Goal: Information Seeking & Learning: Compare options

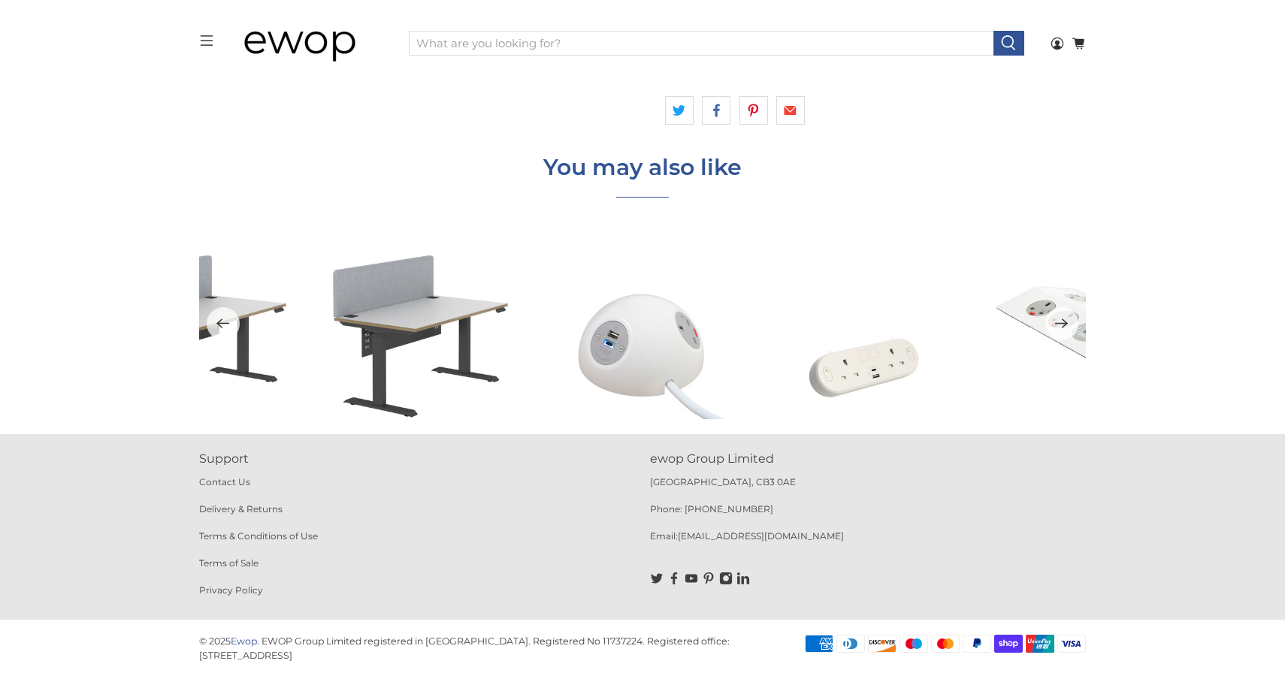
scroll to position [1952, 0]
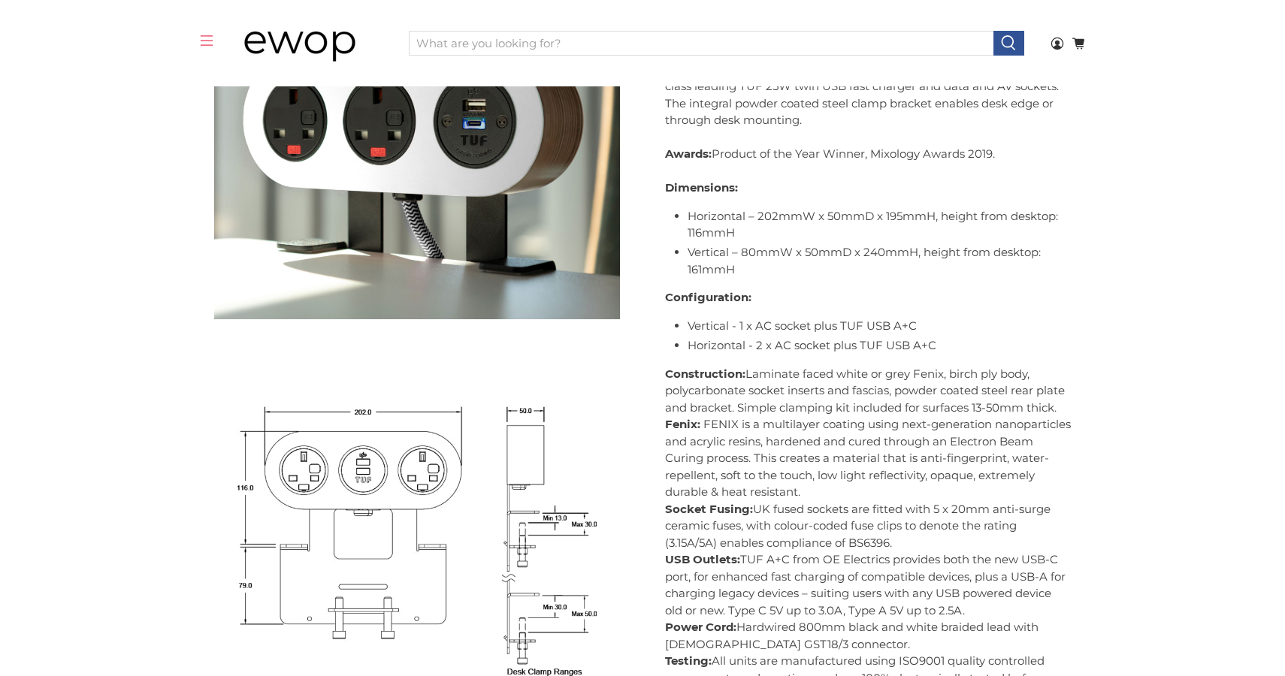
click at [202, 40] on icon "menu" at bounding box center [207, 41] width 14 height 14
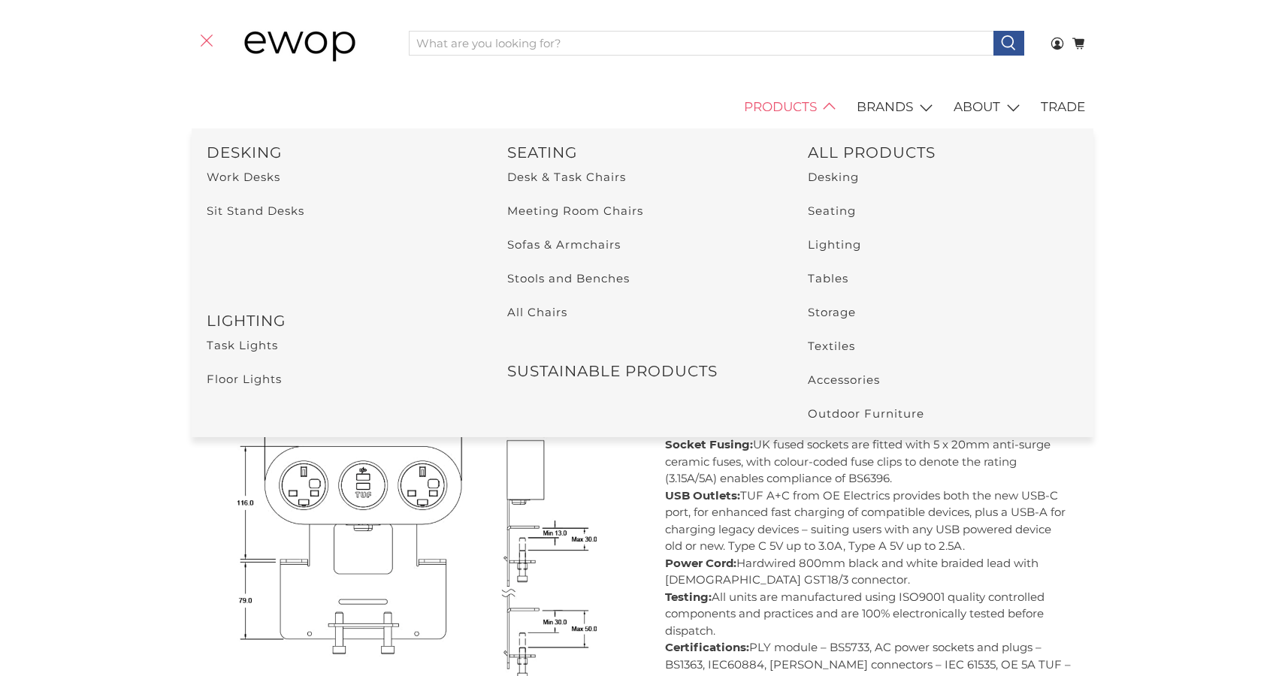
scroll to position [1980, 0]
click at [827, 376] on link "Accessories" at bounding box center [844, 380] width 72 height 14
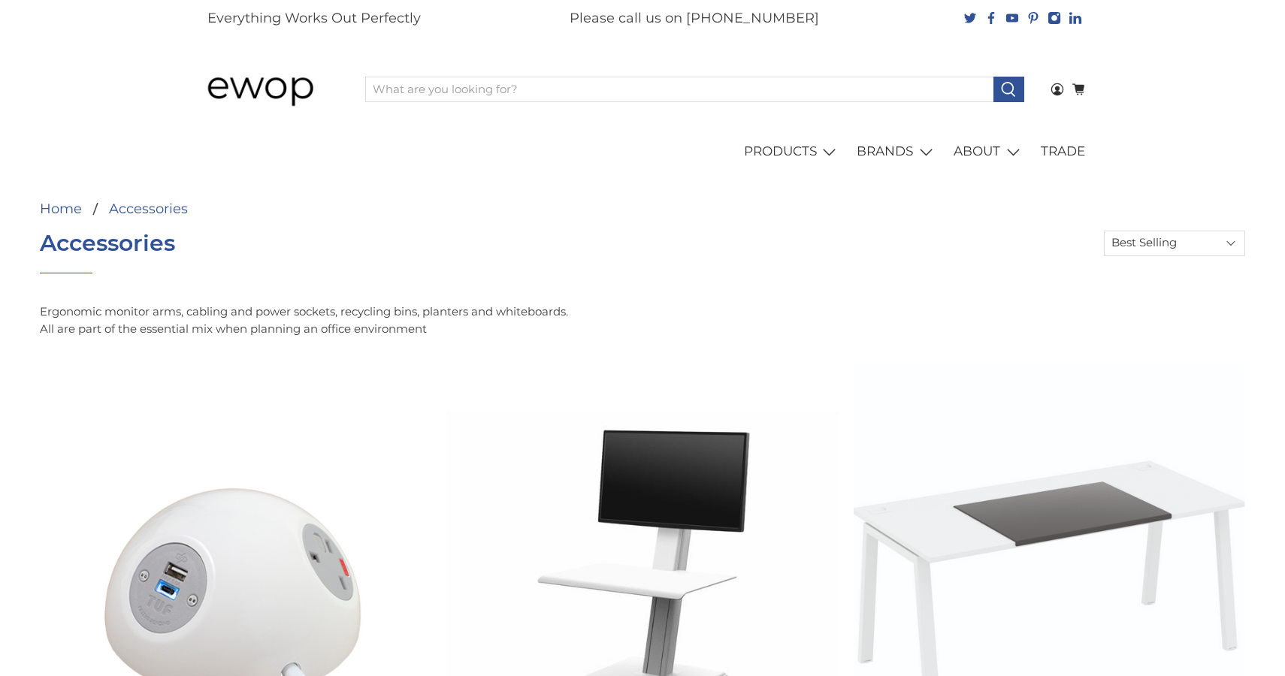
select select "best-selling"
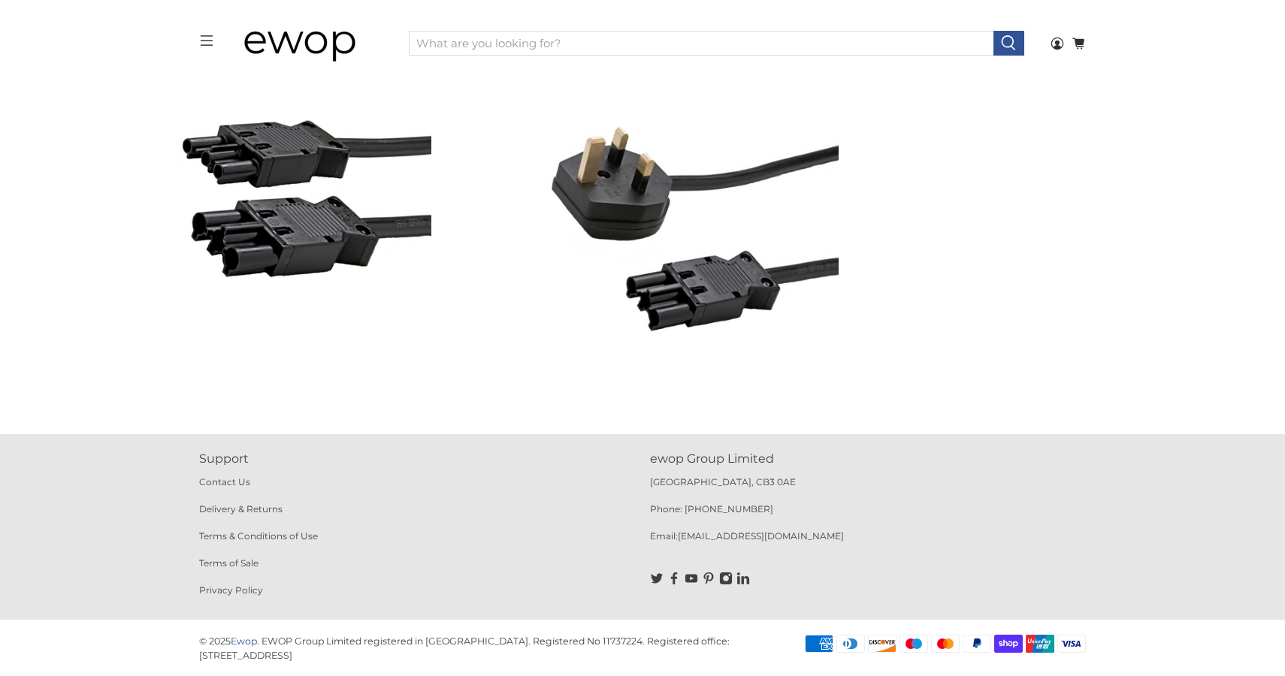
scroll to position [2340, 0]
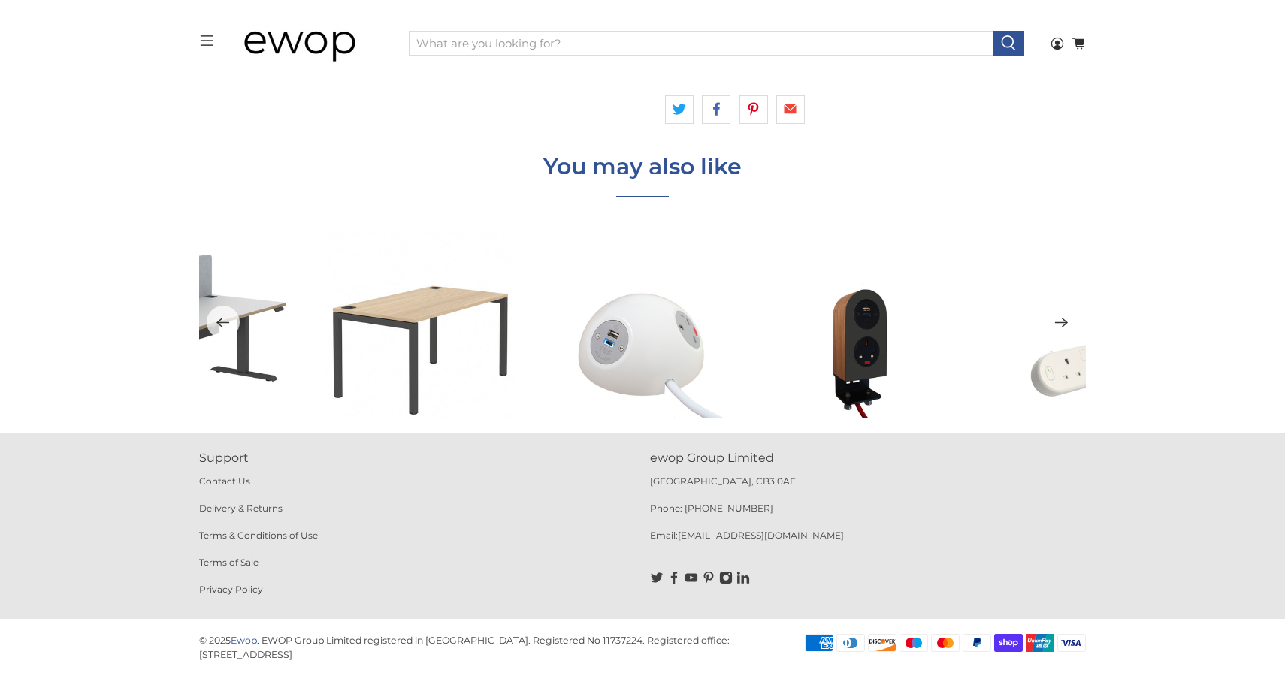
scroll to position [4296, 0]
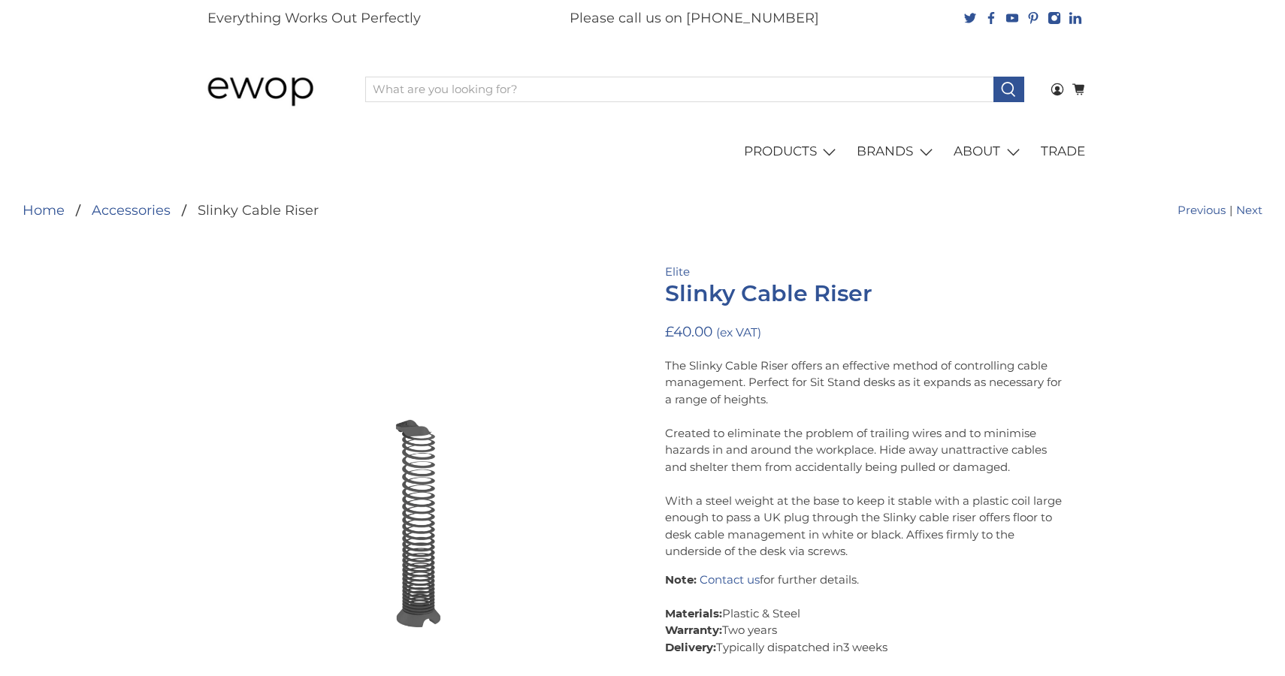
scroll to position [11, 0]
